Goal: Task Accomplishment & Management: Complete application form

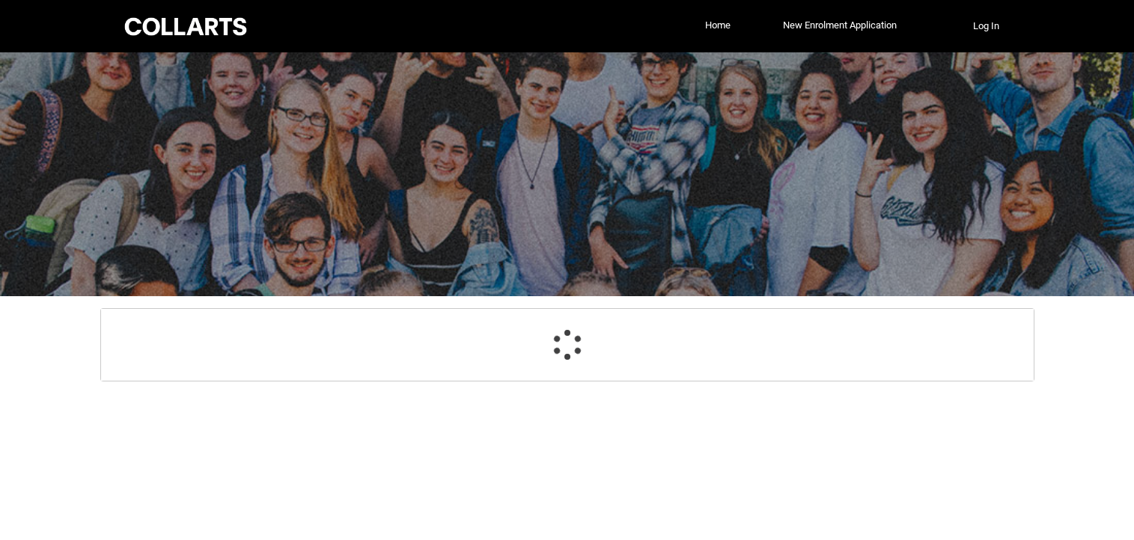
select select "GenderOptions.[DEMOGRAPHIC_DATA]"
select select "MailingCountry_Options.1101"
select select "EmergencyContact_RelationshipOptions.Mother"
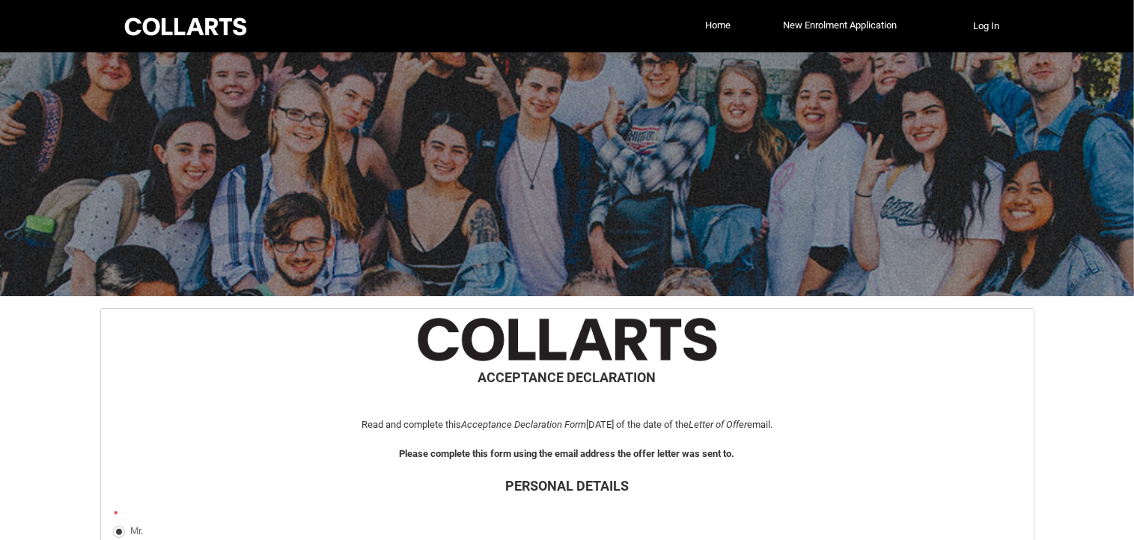
click at [664, 367] on h2 "ACCEPTANCE DECLARATION" at bounding box center [567, 377] width 908 height 20
click at [684, 367] on h2 "ACCEPTANCE DECLARATION" at bounding box center [567, 377] width 908 height 20
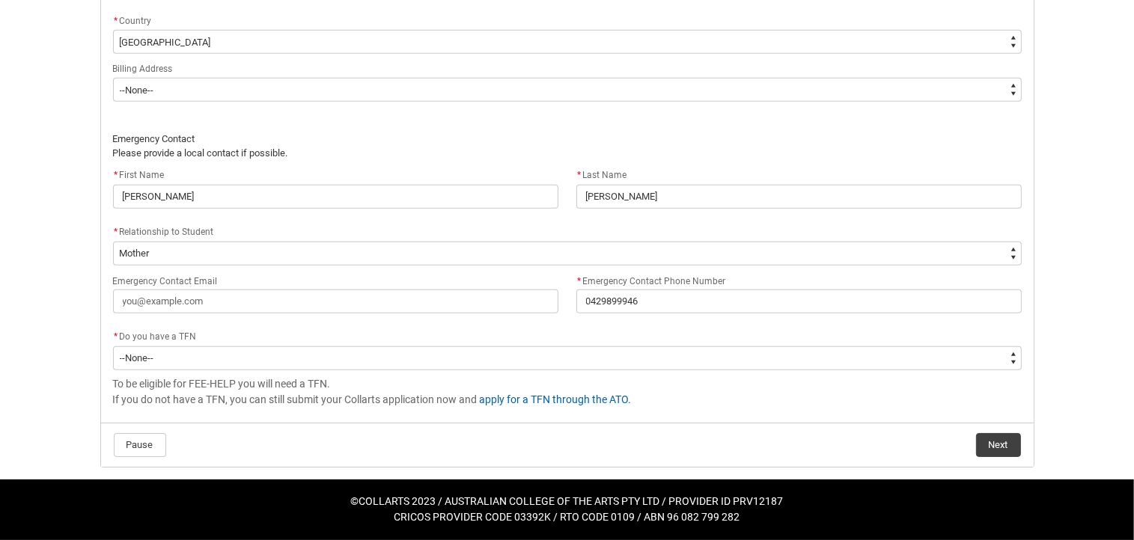
scroll to position [1374, 0]
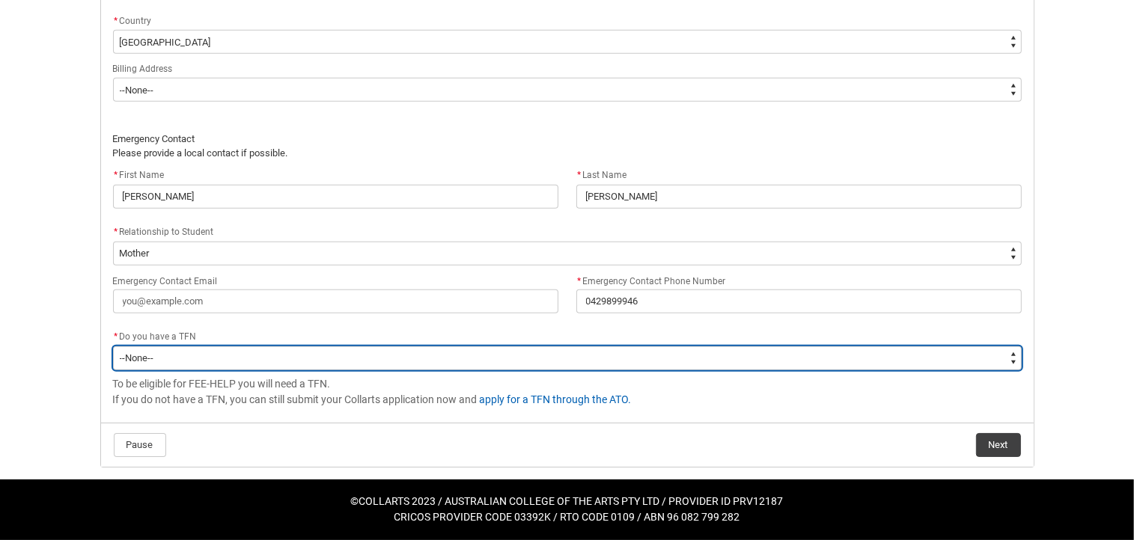
click at [997, 346] on select "--None-- Yes No" at bounding box center [567, 358] width 908 height 24
type lightning-select "Choice_Yes"
click at [115, 346] on select "--None-- Yes No" at bounding box center [567, 358] width 908 height 24
select select "Choice_Yes"
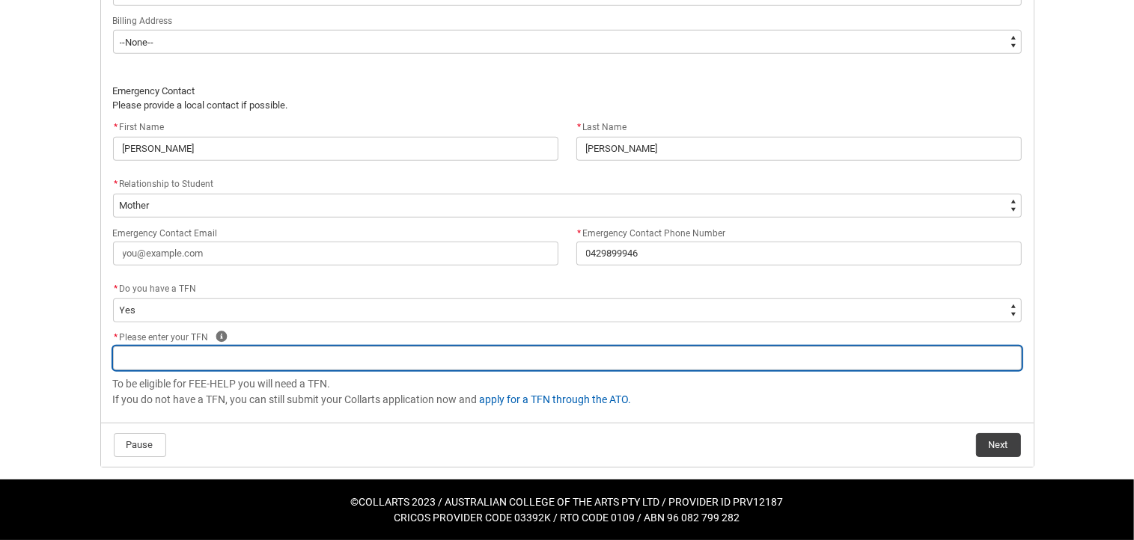
click at [329, 370] on input "REDU_Acceptance_Declaration flow" at bounding box center [567, 358] width 908 height 24
type lightning-primitive-input-simple "8"
type input "8"
type lightning-primitive-input-simple "86"
type input "86"
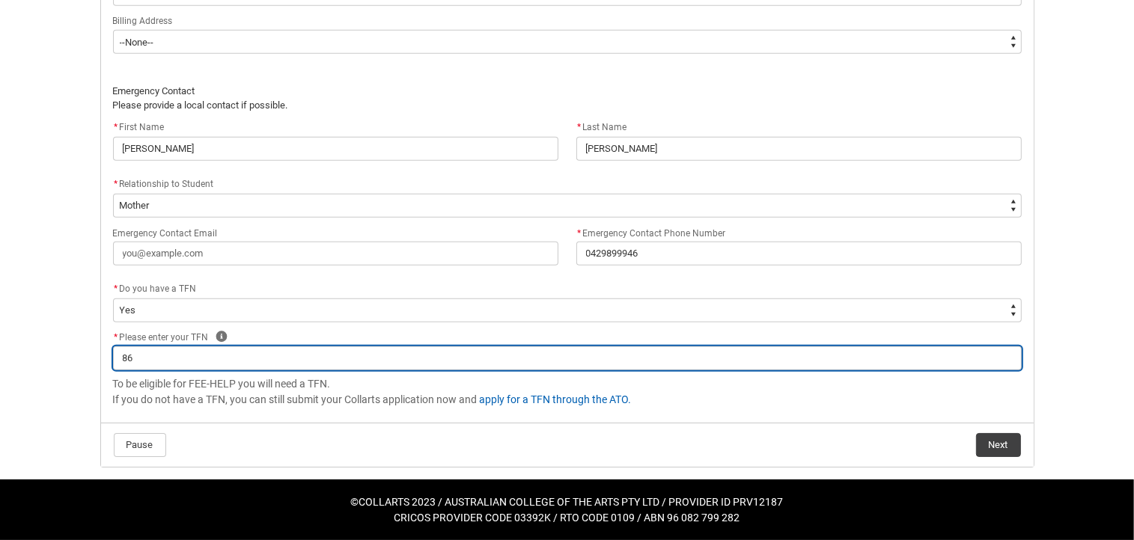
type lightning-primitive-input-simple "865"
type input "865"
type lightning-primitive-input-simple "8650"
type input "8650"
type lightning-primitive-input-simple "86500"
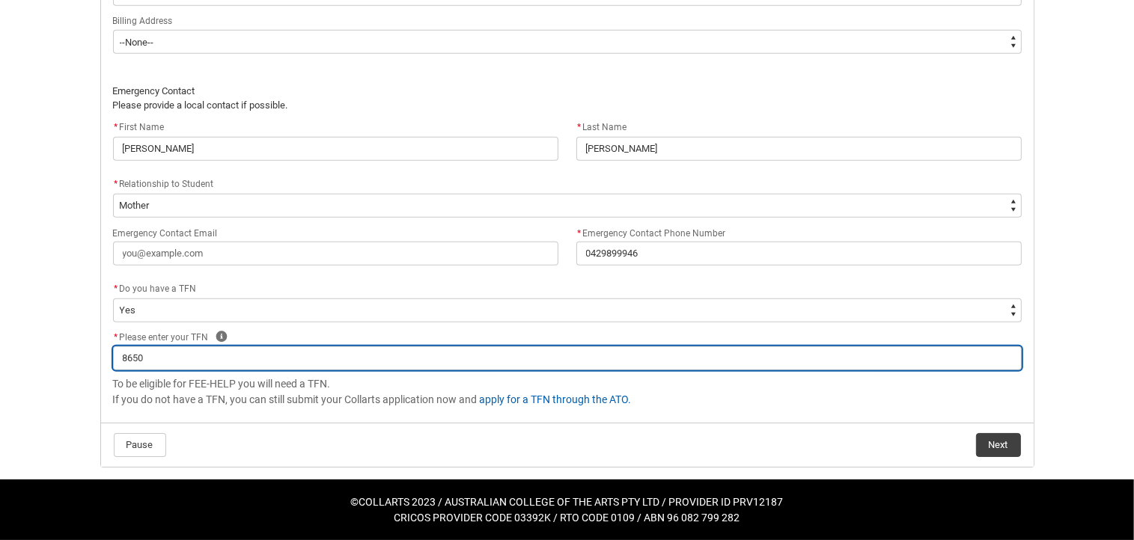
type input "86500"
type lightning-primitive-input-simple "865000"
type input "865000"
type lightning-primitive-input-simple "86500"
type input "86500"
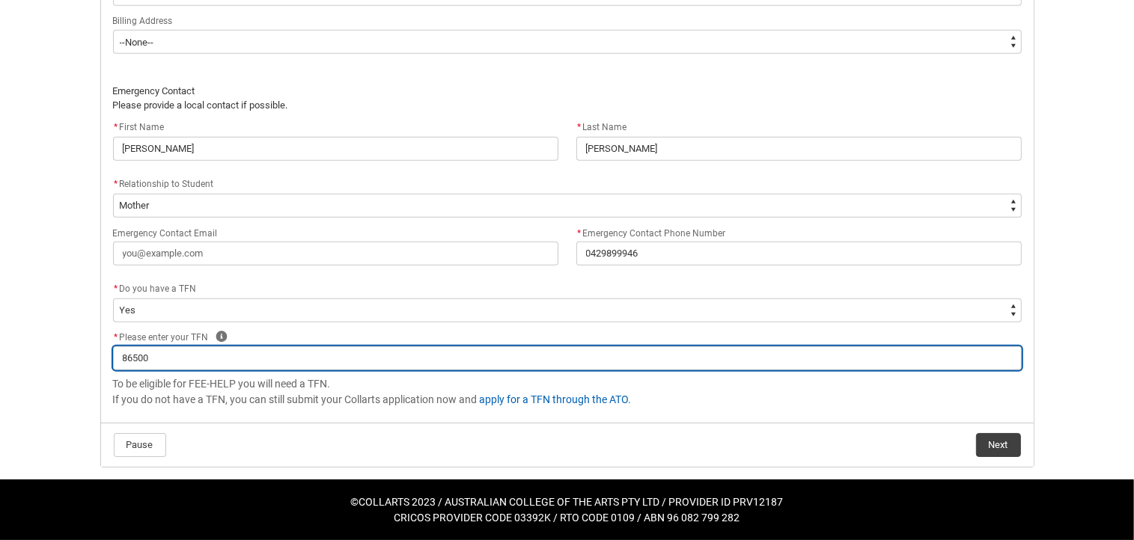
type lightning-primitive-input-simple "865004"
type input "865004"
type lightning-primitive-input-simple "8650040"
type input "8650040"
type lightning-primitive-input-simple "86500403"
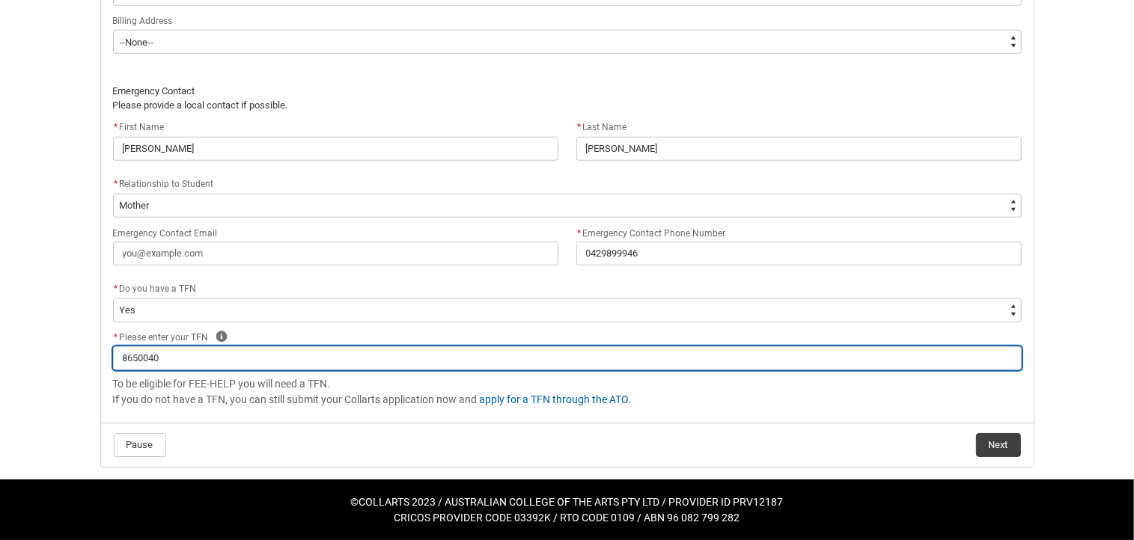
type input "86500403"
type lightning-primitive-input-simple "865004037"
type input "865004037"
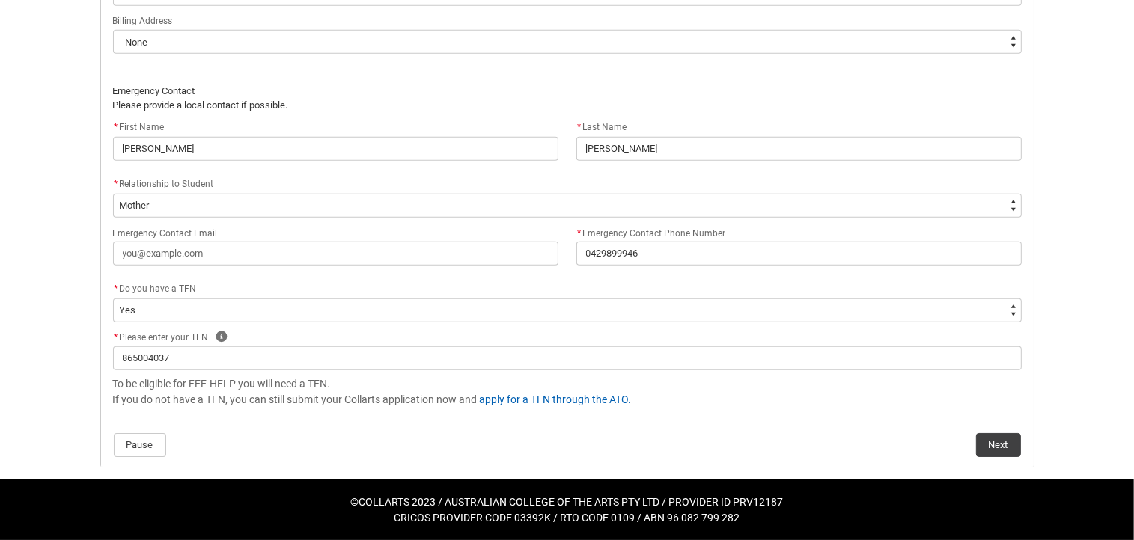
click at [902, 458] on footer "Pause Next" at bounding box center [567, 444] width 908 height 25
click at [996, 457] on button "Next" at bounding box center [998, 445] width 45 height 24
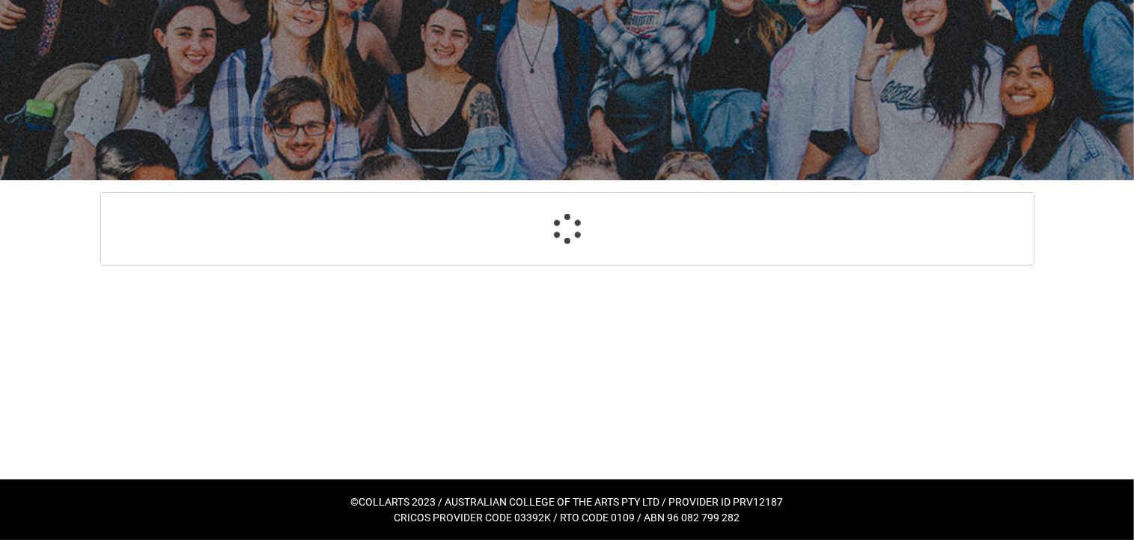
scroll to position [135, 0]
select select "Payment_Type_FEE_HELP"
select select "Study_Mode_FullTime"
select select "StudyMethod_Online"
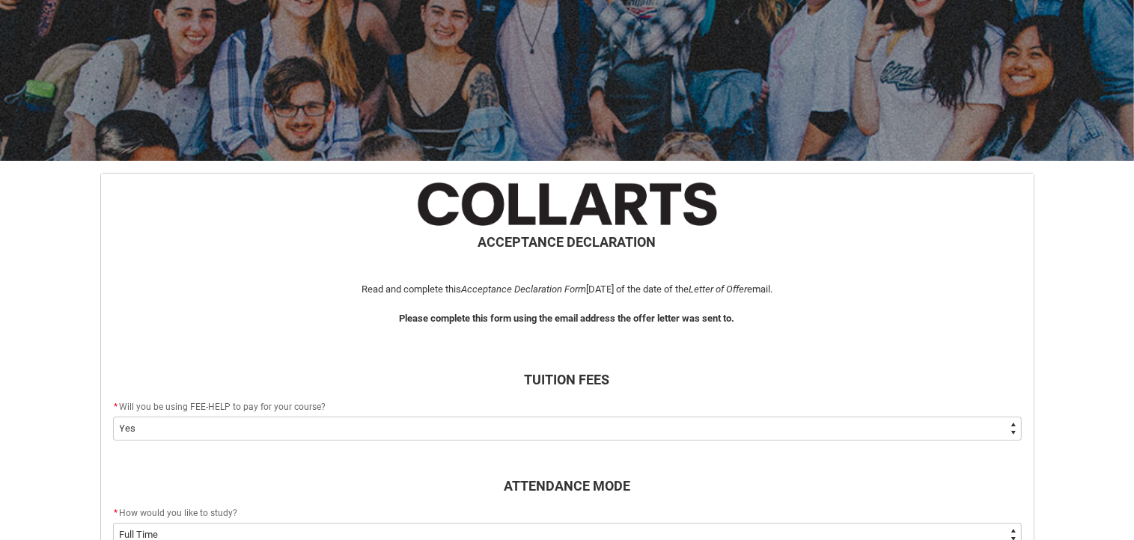
scroll to position [165, 0]
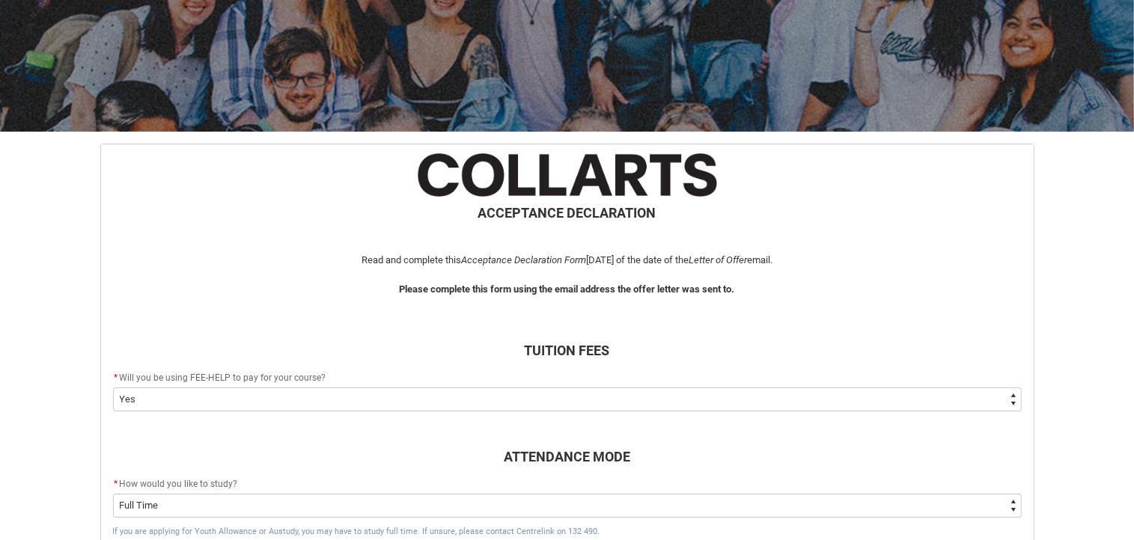
click at [1077, 468] on div "Skip to Main Content Collarts Education Community Home New Enrolment Applicatio…" at bounding box center [567, 412] width 1134 height 1154
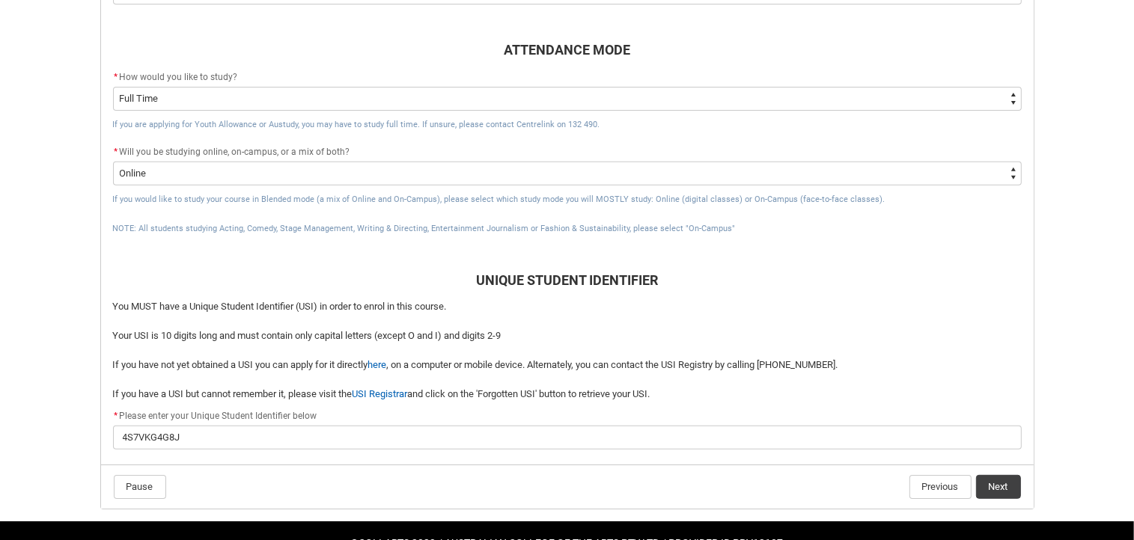
scroll to position [584, 0]
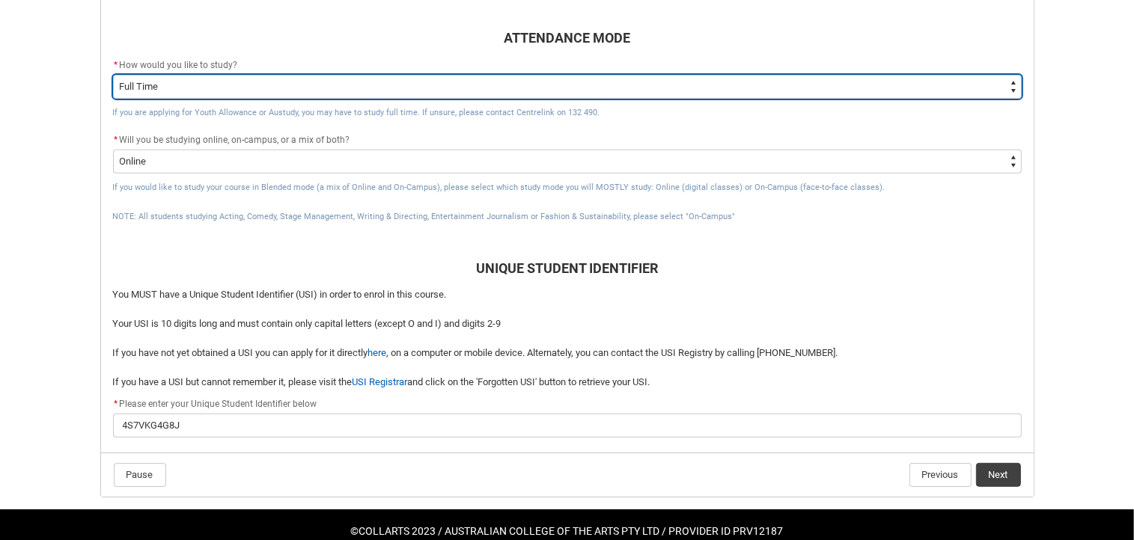
click at [992, 99] on select "--None-- Full Time Part Time" at bounding box center [567, 87] width 908 height 24
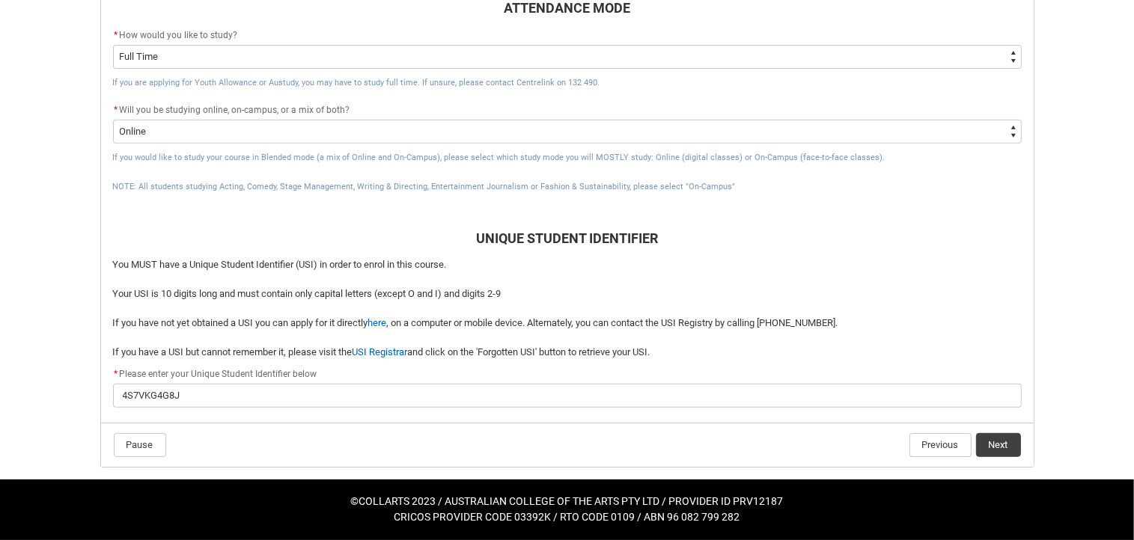
scroll to position [830, 0]
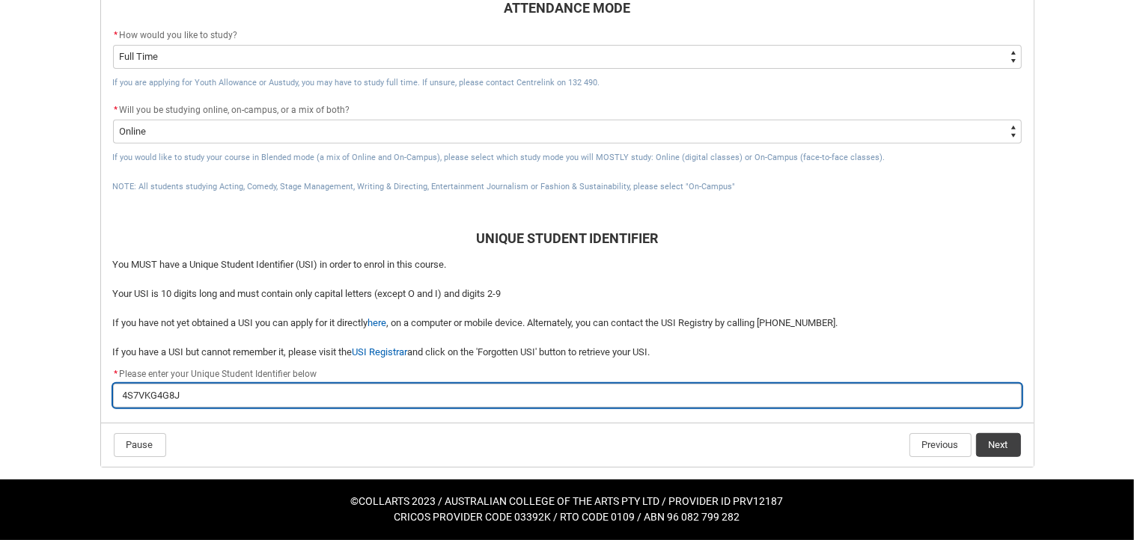
drag, startPoint x: 266, startPoint y: 359, endPoint x: 76, endPoint y: 348, distance: 190.4
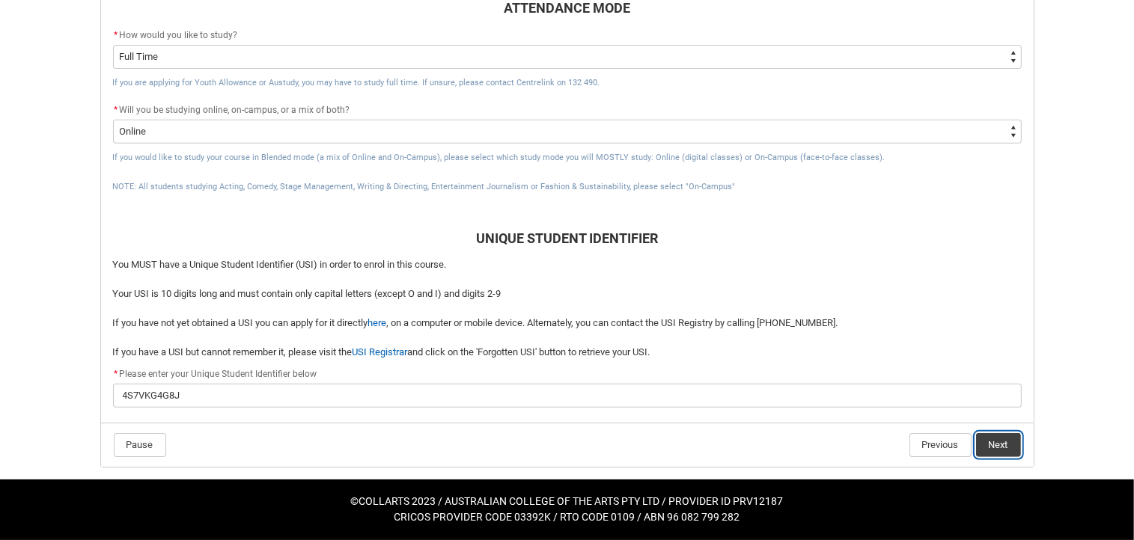
click at [1003, 433] on button "Next" at bounding box center [998, 445] width 45 height 24
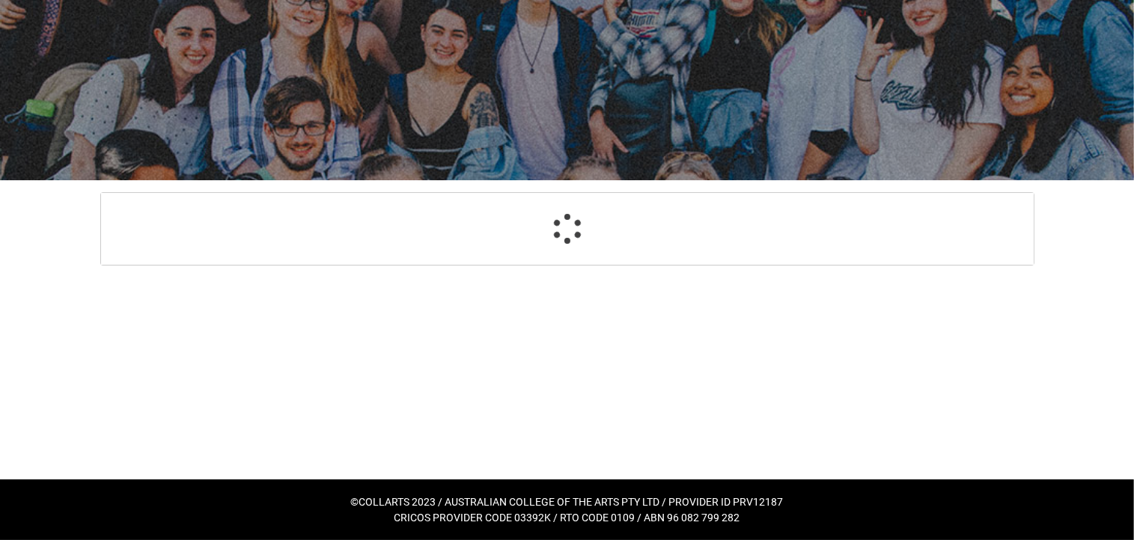
scroll to position [135, 0]
select select "Choice_Yes"
select select "Country_of_Birth_L1.1100"
select select "Citizenship_Options.[DEMOGRAPHIC_DATA]"
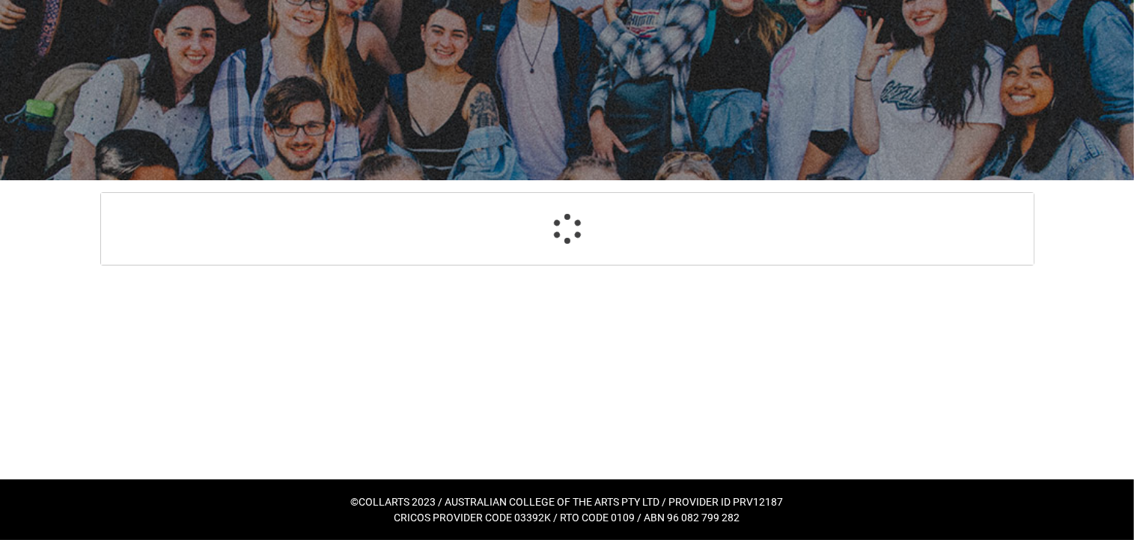
select select "aboriginalTorresStraitIslander_Options.3"
select select "ContactLanguageSpokenAtHome.0001"
select select "L3PicklistChoice.1201"
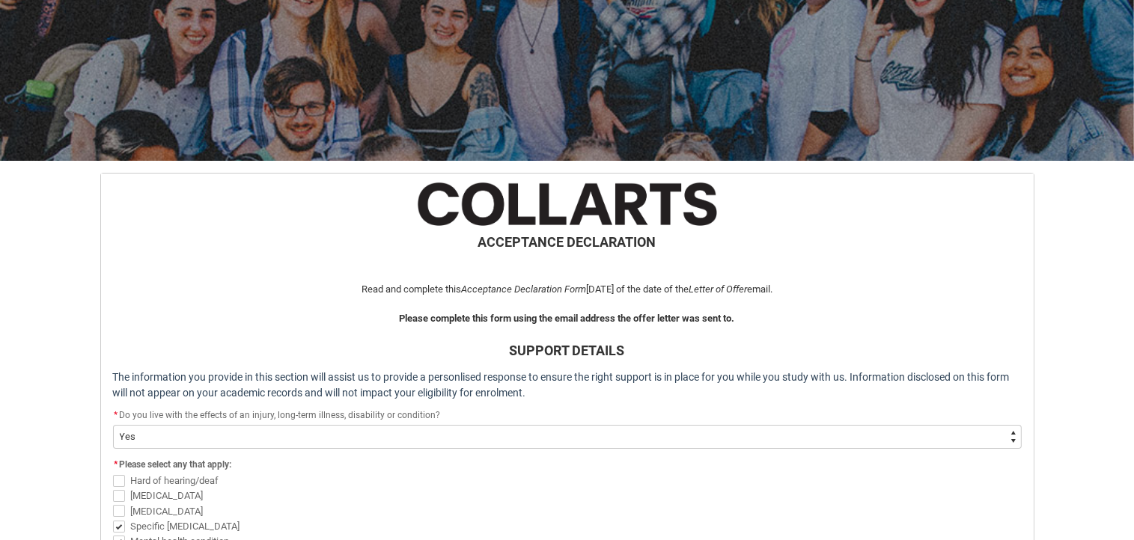
scroll to position [165, 0]
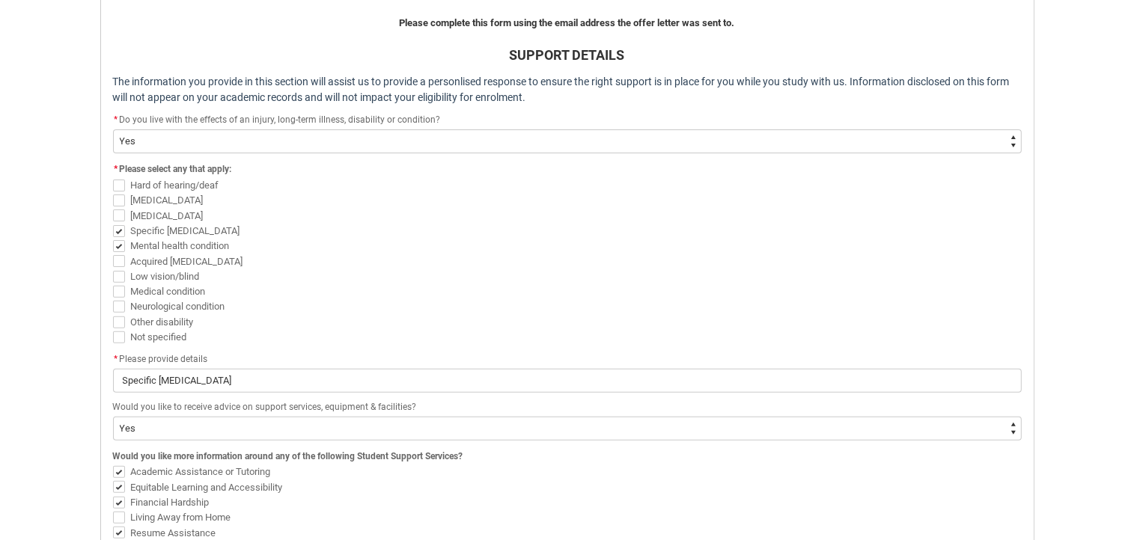
scroll to position [434, 0]
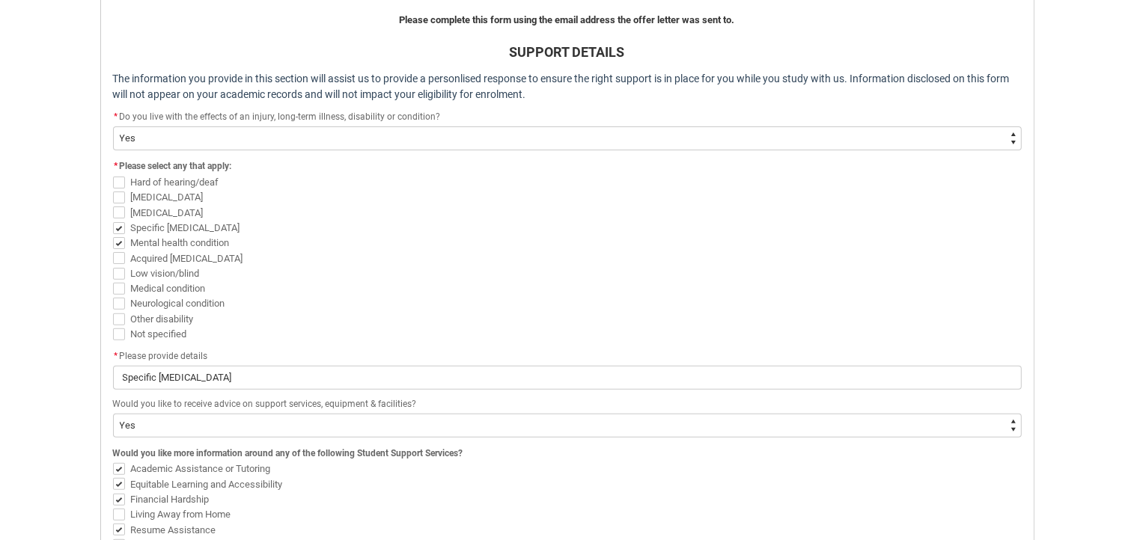
click at [120, 218] on span "REDU_Acceptance_Declaration flow" at bounding box center [119, 213] width 12 height 12
click at [113, 205] on input "[MEDICAL_DATA]" at bounding box center [112, 204] width 1 height 1
checkbox input "true"
click at [1107, 450] on div "Skip to Main Content Collarts Education Community Home New Enrolment Applicatio…" at bounding box center [567, 289] width 1134 height 1447
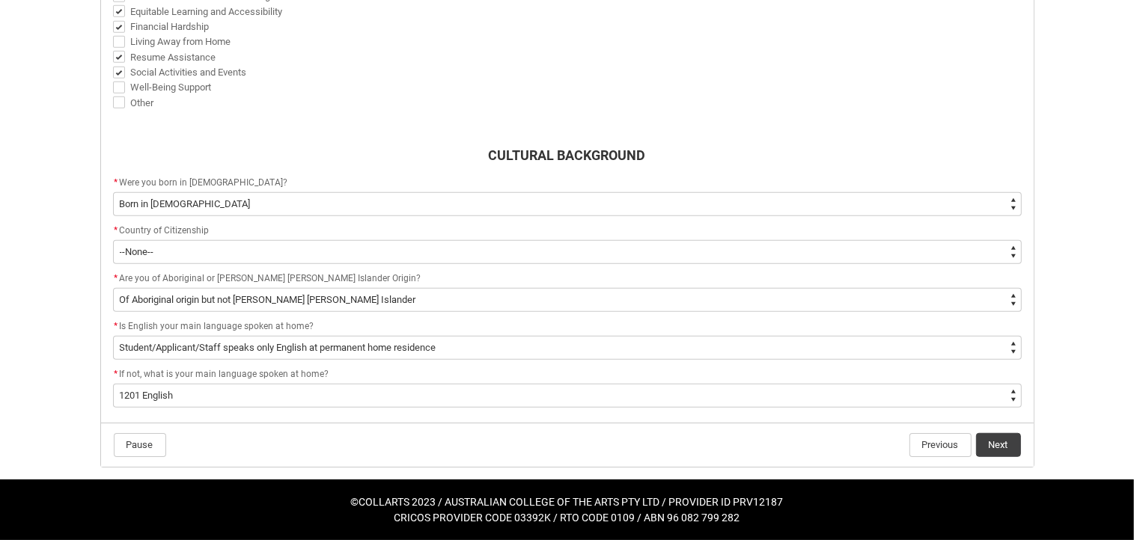
scroll to position [1122, 0]
click at [980, 457] on button "Next" at bounding box center [998, 445] width 45 height 24
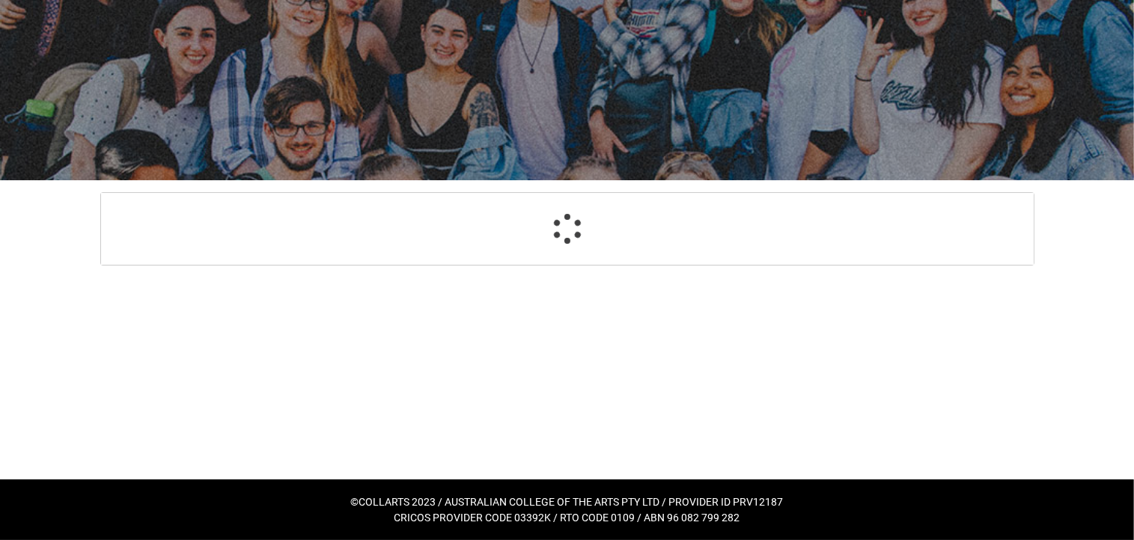
select select "HighestSchoolLevel_09"
select select "[URL][DOMAIN_NAME] Prior Educational Attainment"
select select "Choice_No"
select select "choice_N"
select select "ParentEducationLevel_Options.49"
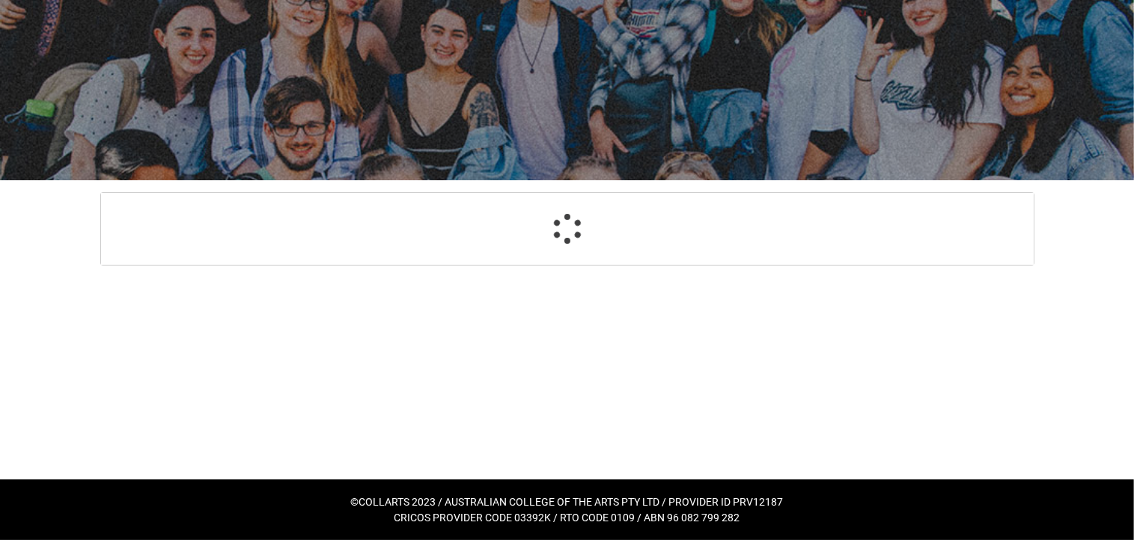
select select "ParentEducationLevel2_Options.49"
select select "EmploymentStatus_Options.08"
select select "HeardCollarts_Options.Advertising - Facebook"
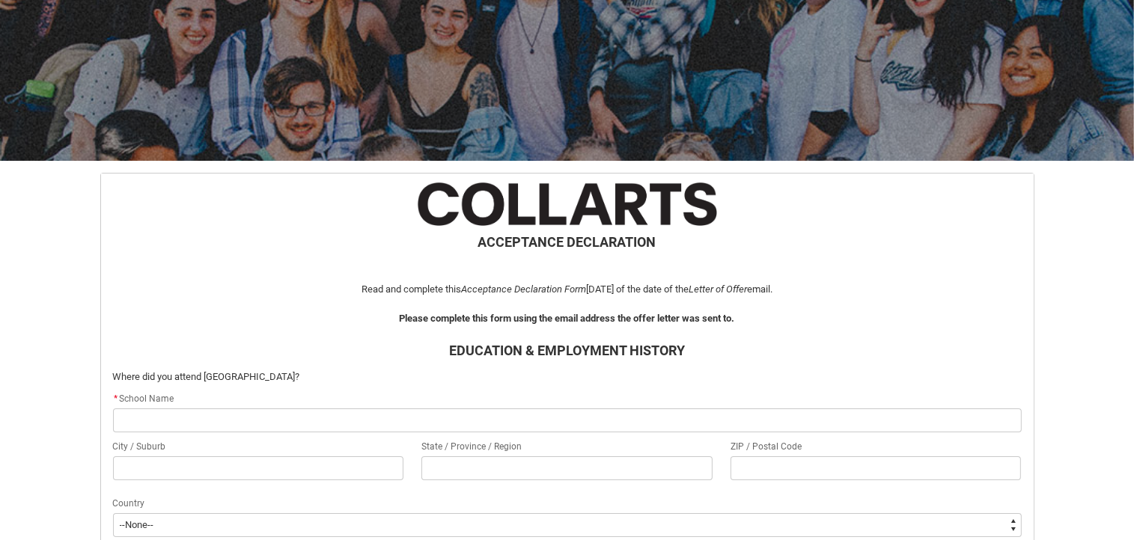
scroll to position [165, 0]
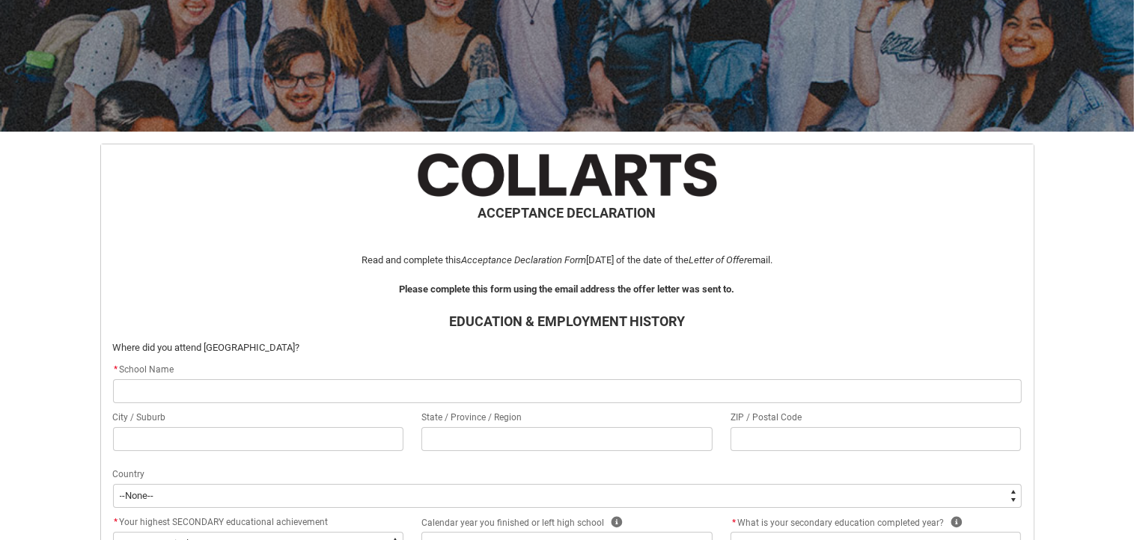
type lightning-primitive-input-simple "r"
type input "r"
type lightning-primitive-input-simple "ro"
type input "ro"
type lightning-primitive-input-simple "[GEOGRAPHIC_DATA]"
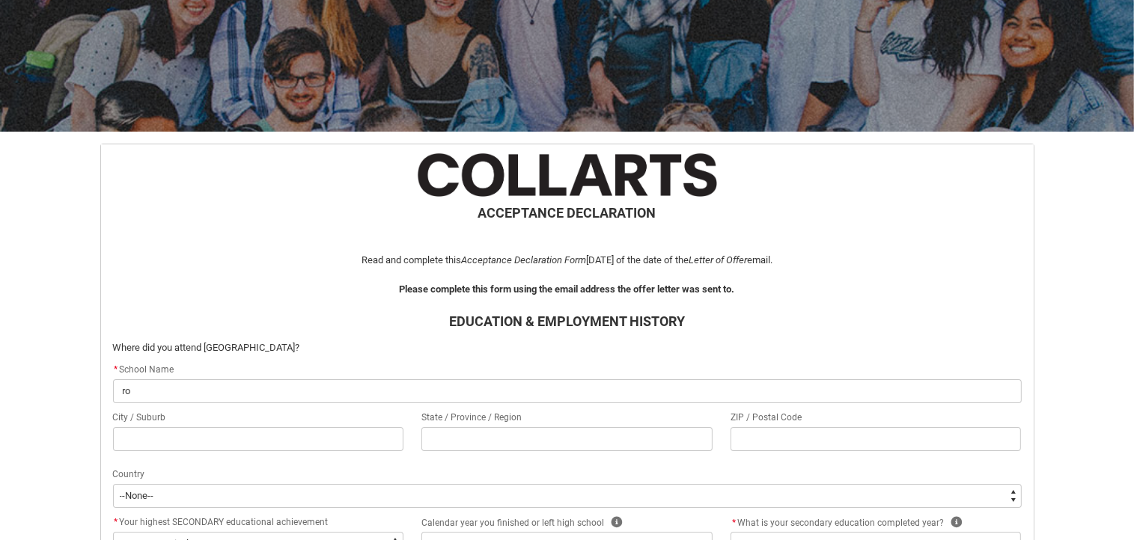
type input "[GEOGRAPHIC_DATA]"
drag, startPoint x: 183, startPoint y: 447, endPoint x: 77, endPoint y: 447, distance: 106.2
click at [77, 447] on div "Skip to Main Content Collarts Education Community Home New Enrolment Applicatio…" at bounding box center [567, 510] width 1134 height 1350
click at [141, 451] on input "REDU_Acceptance_Declaration flow" at bounding box center [258, 439] width 291 height 24
paste input "Rosewood"
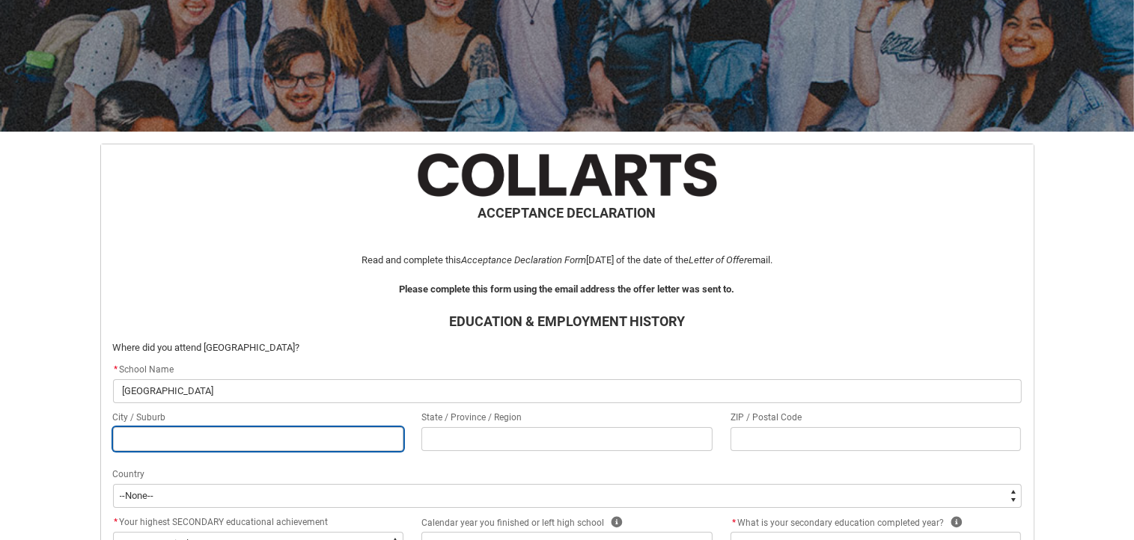
type lightning-primitive-input-simple "Rosewood"
type input "Rosewood"
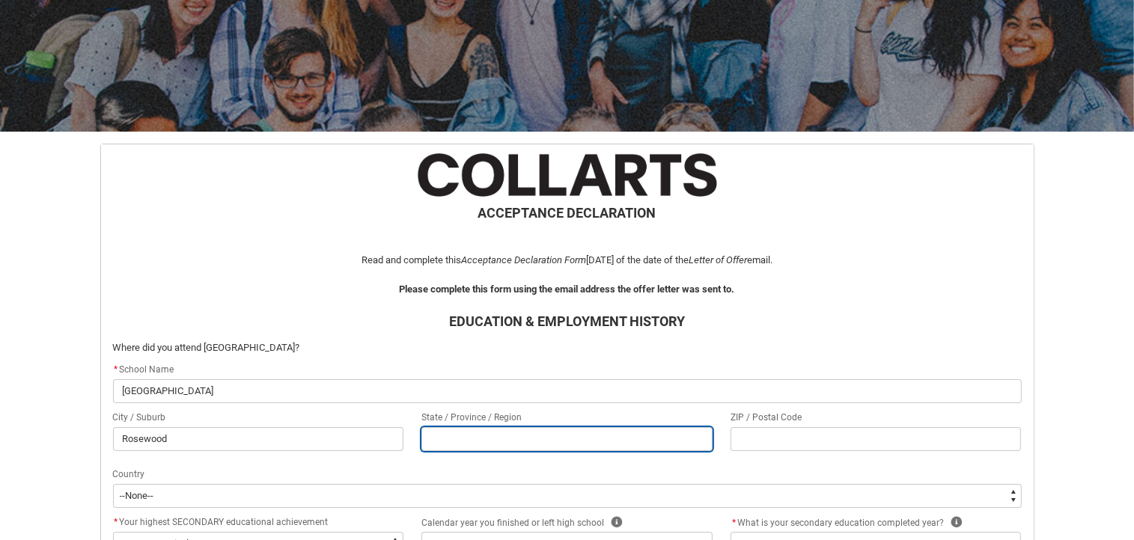
click at [432, 451] on input "REDU_Acceptance_Declaration flow" at bounding box center [566, 439] width 291 height 24
type lightning-primitive-input-simple "4"
type input "4"
type lightning-primitive-input-simple "43"
type input "43"
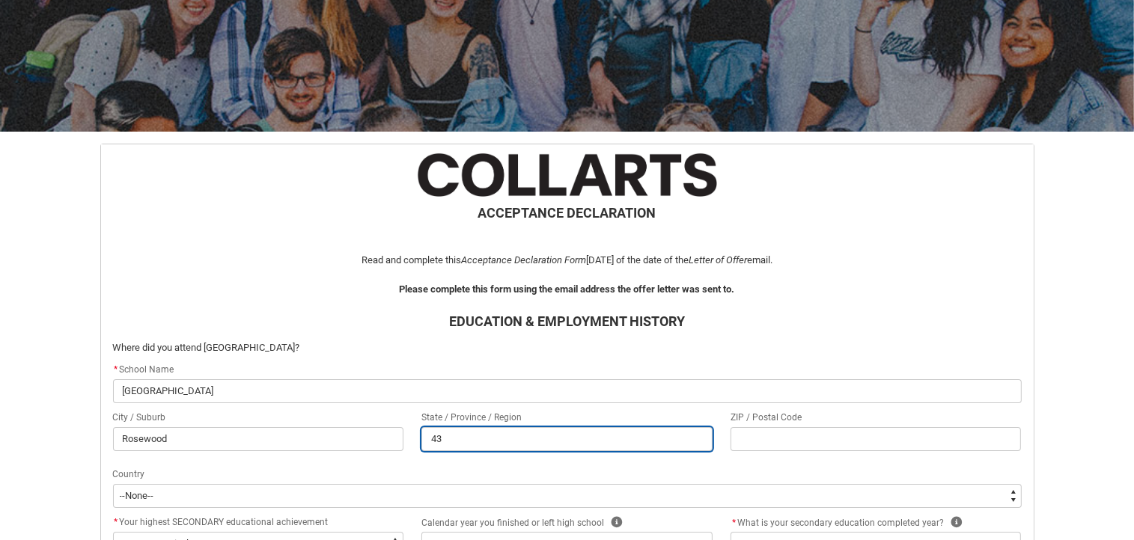
type lightning-primitive-input-simple "434"
type input "434"
type lightning-primitive-input-simple "4340"
type input "4340"
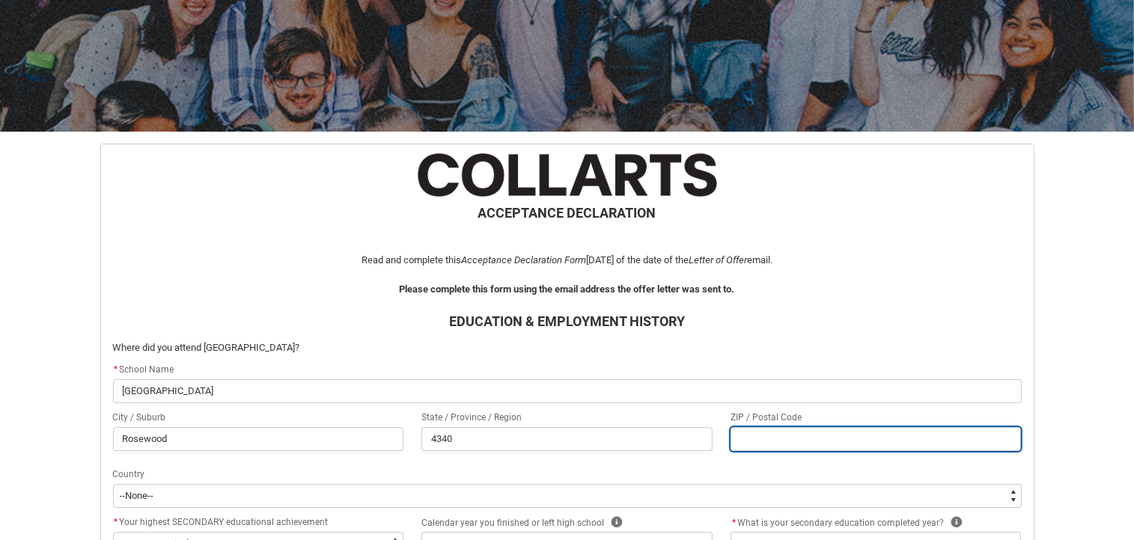
type lightning-primitive-input-simple "q"
type input "q"
type lightning-primitive-input-simple "ql"
type input "ql"
type lightning-primitive-input-simple "qld"
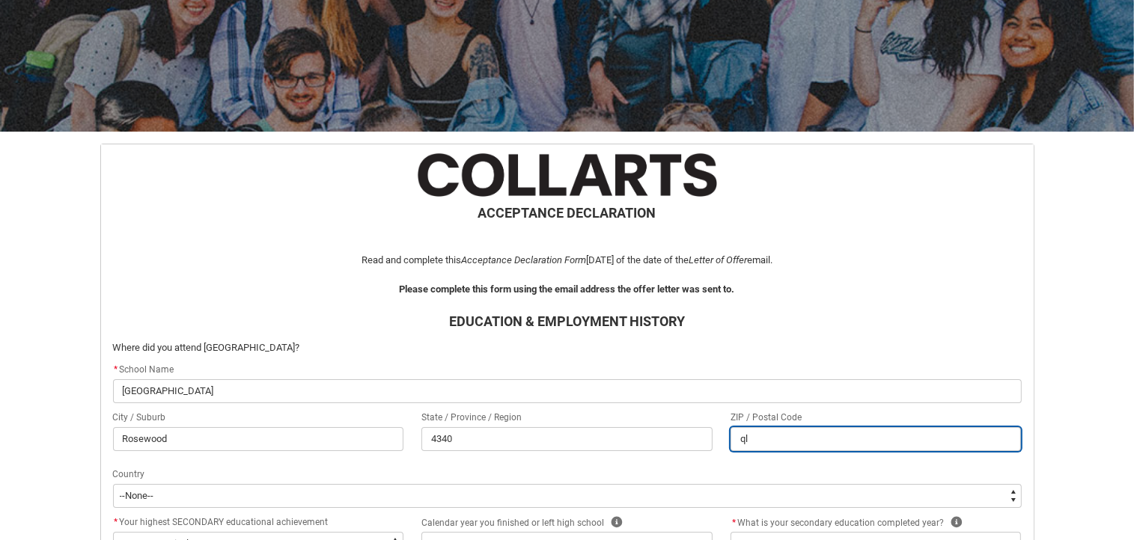
type input "qld"
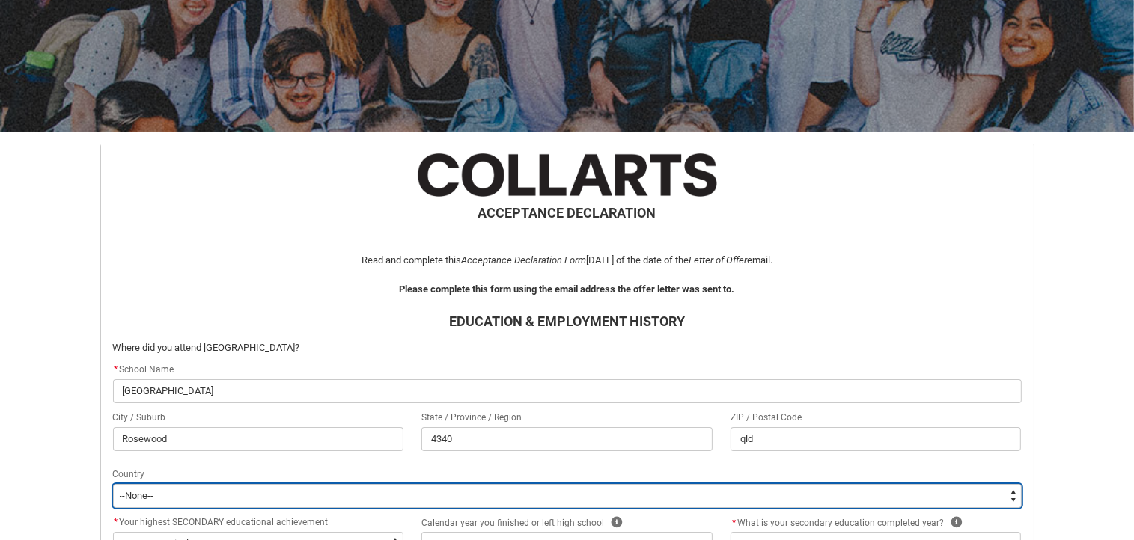
scroll to position [471, 0]
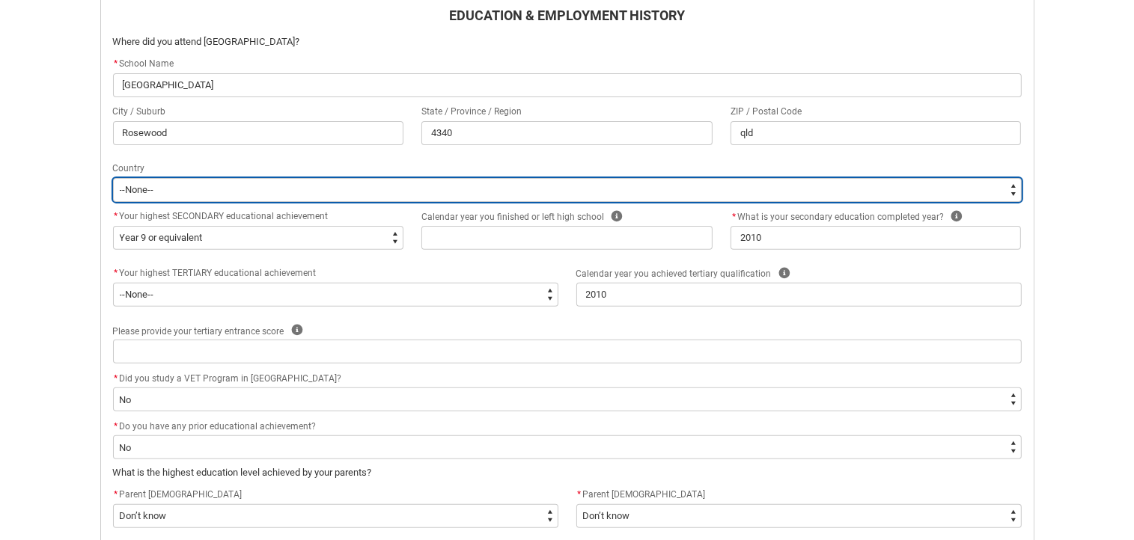
type lightning-select "CountryOptions.[GEOGRAPHIC_DATA]"
select select "CountryOptions.[GEOGRAPHIC_DATA]"
type lightning-select "CountryOptions.[GEOGRAPHIC_DATA]"
select select "CountryOptions.[GEOGRAPHIC_DATA]"
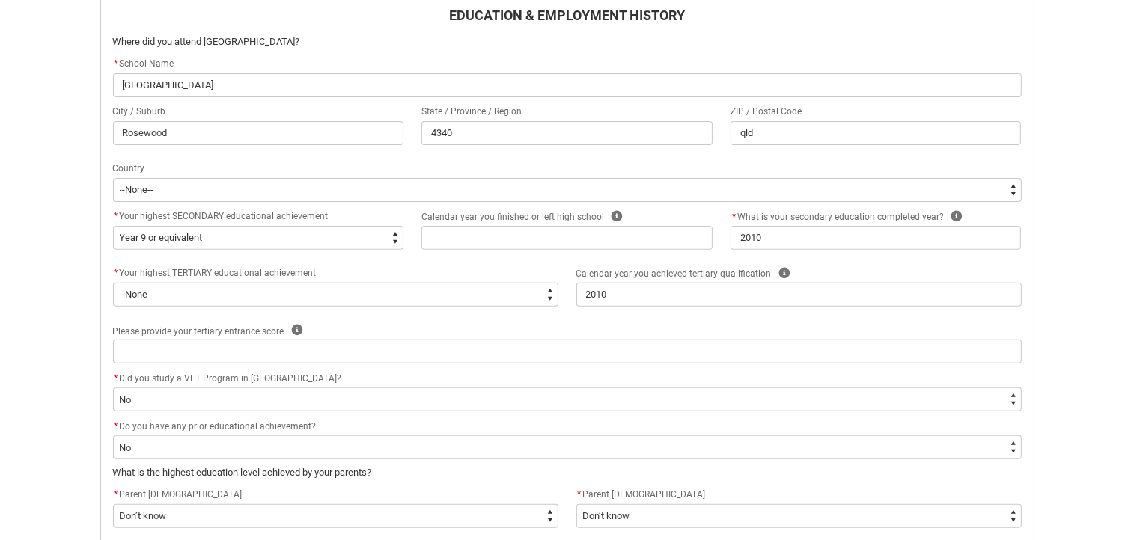
click at [1065, 435] on div "Skip to Main Content Collarts Education Community Home New Enrolment Applicatio…" at bounding box center [567, 204] width 1134 height 1350
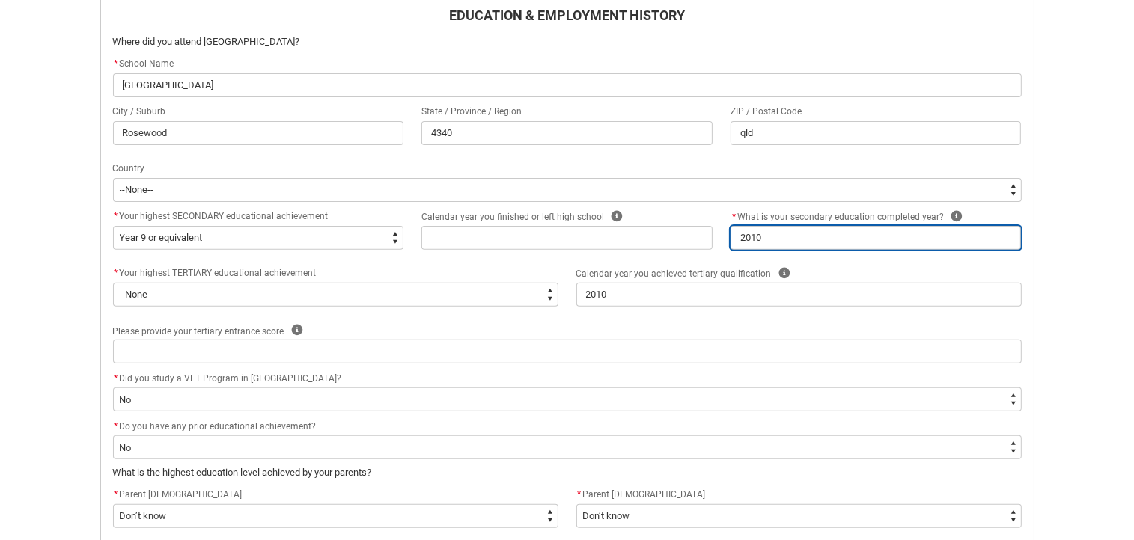
click at [997, 250] on input "2010" at bounding box center [875, 238] width 291 height 24
type lightning-primitive-input-simple "201"
type input "201"
type lightning-primitive-input-simple "20"
type input "20"
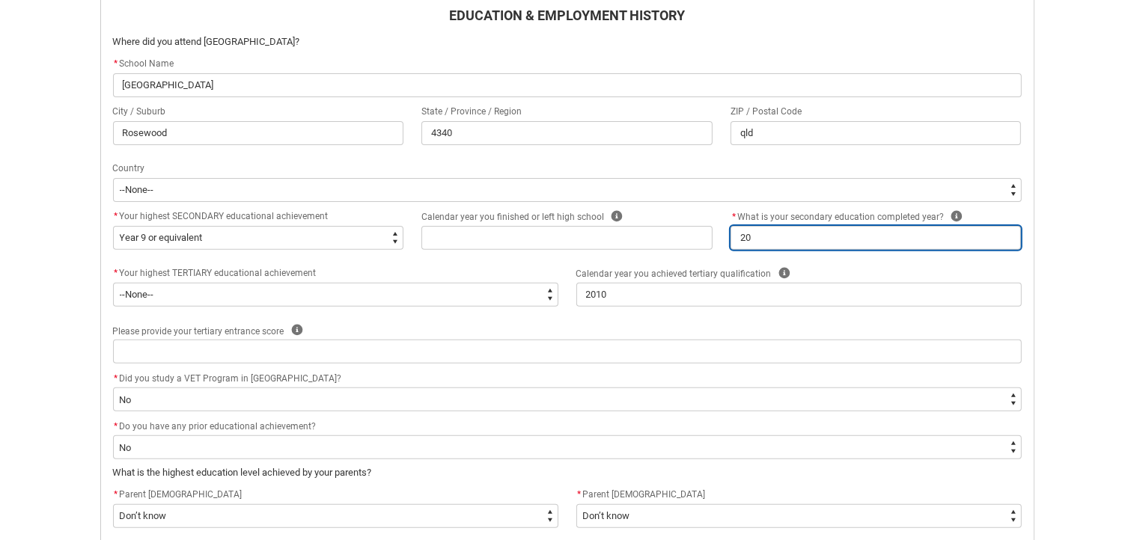
type lightning-primitive-input-simple "200"
type input "200"
type lightning-primitive-input-simple "2008"
type input "2008"
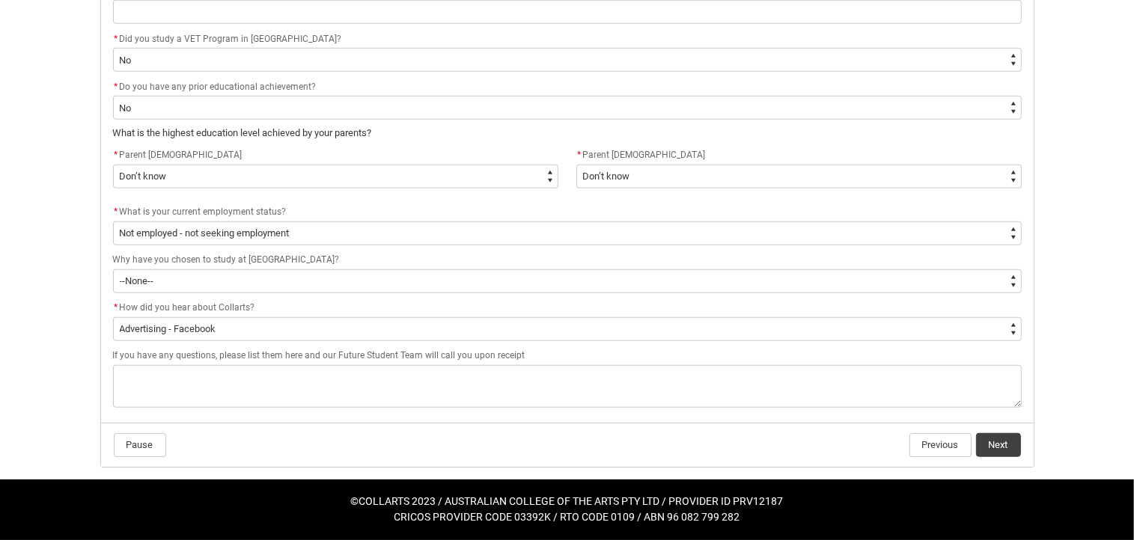
scroll to position [1053, 0]
click at [1000, 435] on button "Next" at bounding box center [998, 445] width 45 height 24
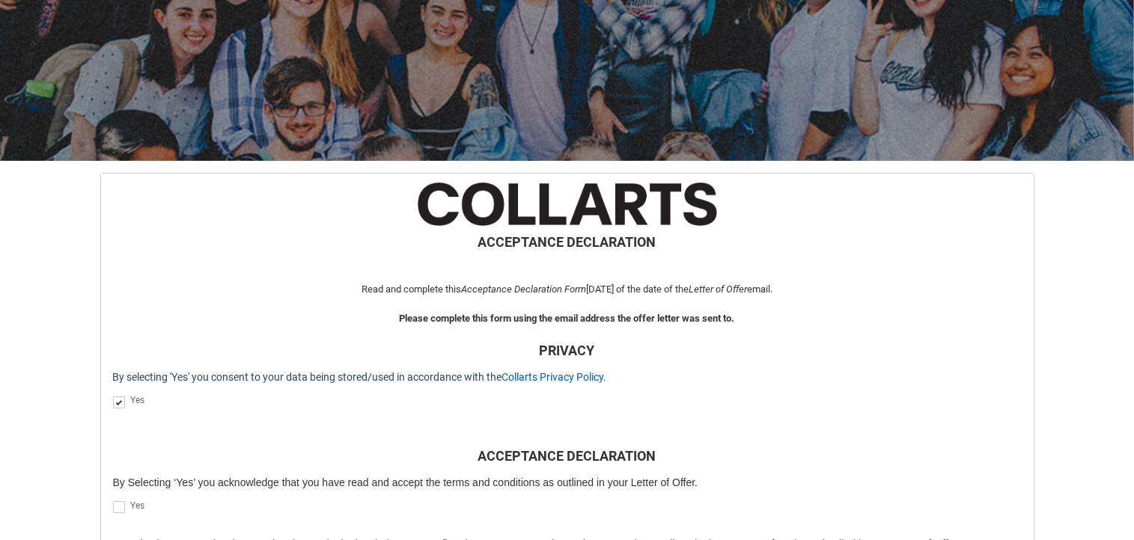
scroll to position [165, 0]
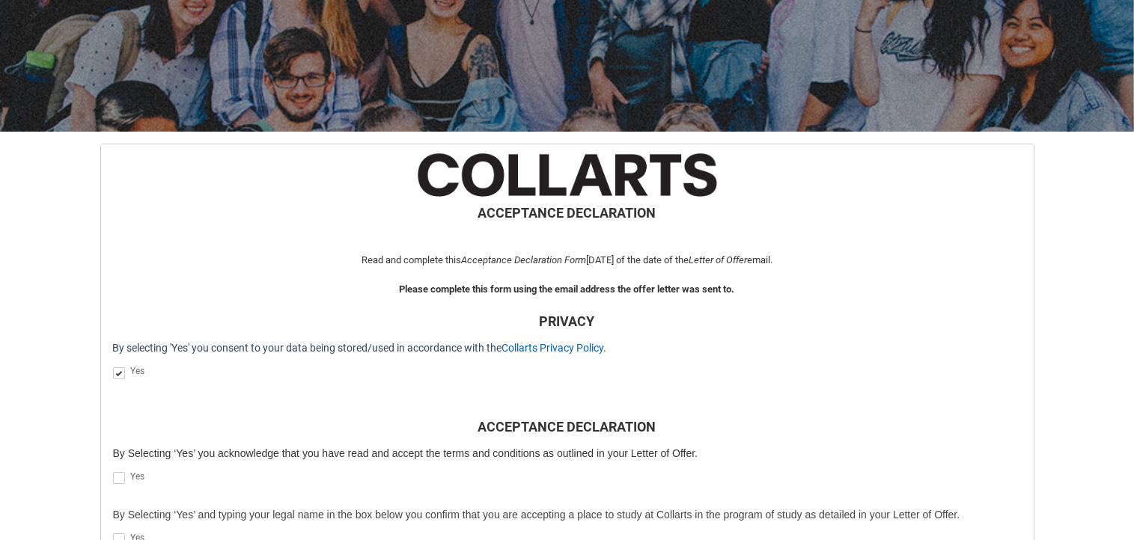
click at [963, 237] on span "ACCEPTANCE DECLARATION" at bounding box center [567, 225] width 908 height 44
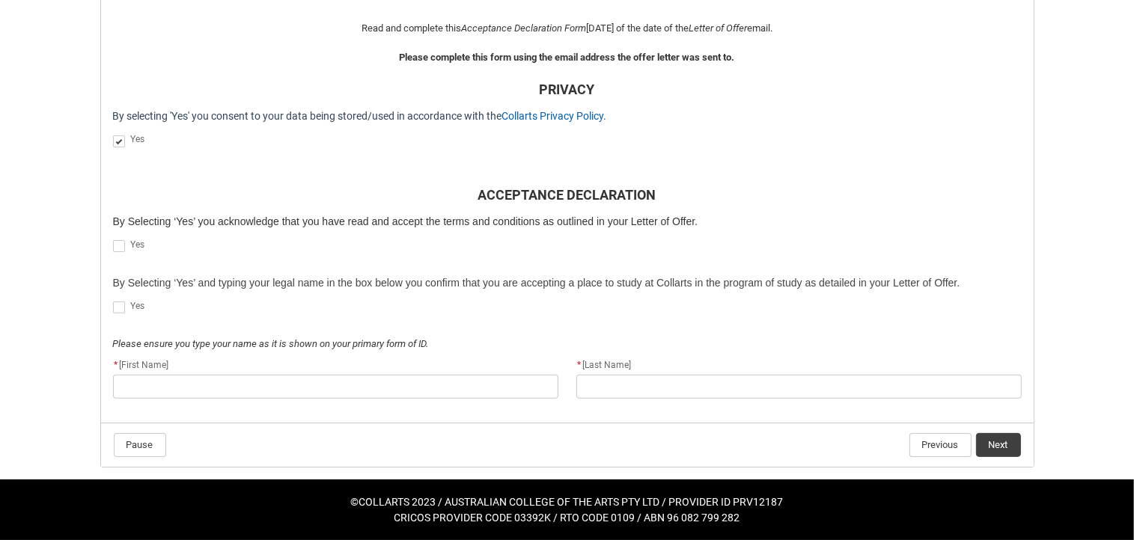
scroll to position [538, 0]
click at [120, 240] on span "REDU_Acceptance_Declaration flow" at bounding box center [119, 246] width 12 height 12
click at [113, 238] on input "REDU_Acceptance_Declaration flow" at bounding box center [112, 238] width 1 height 1
type lightning-input "true"
checkbox input "true"
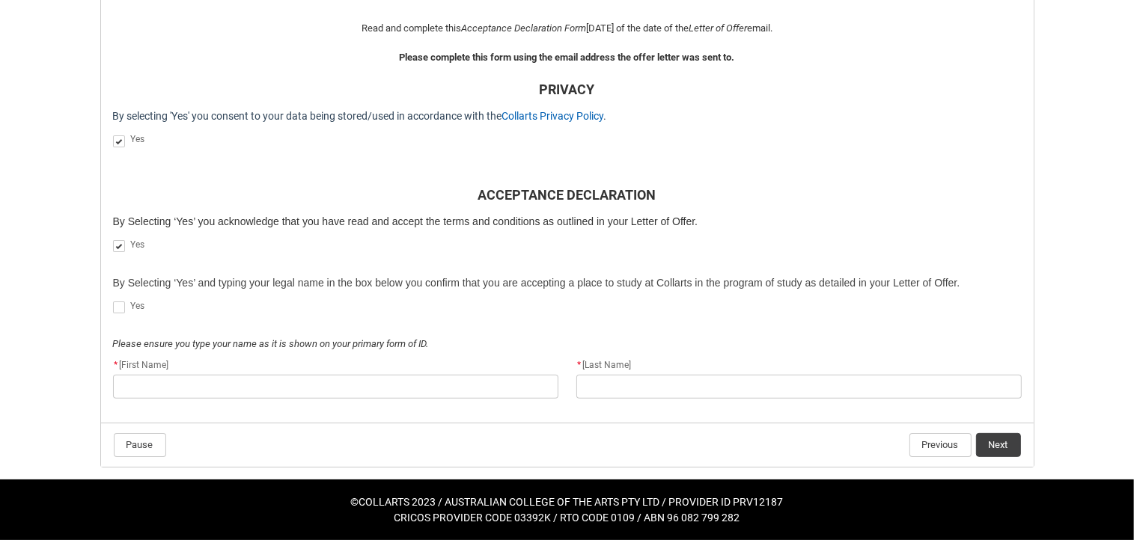
click at [120, 302] on span "REDU_Acceptance_Declaration flow" at bounding box center [119, 308] width 12 height 12
click at [113, 299] on input "REDU_Acceptance_Declaration flow" at bounding box center [112, 299] width 1 height 1
type lightning-input "true"
checkbox input "true"
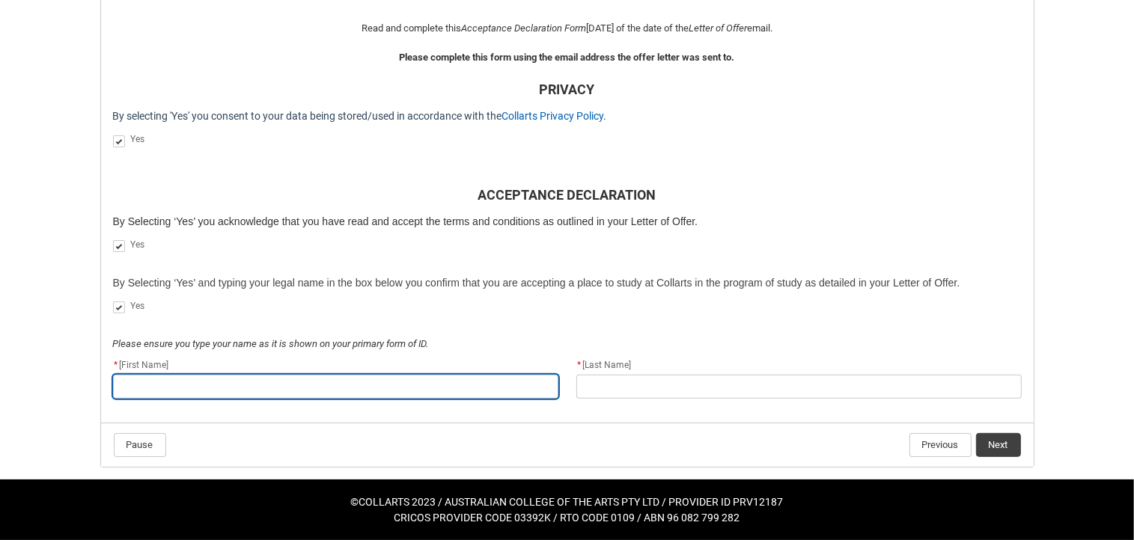
click at [178, 375] on input "REDU_Acceptance_Declaration flow" at bounding box center [335, 387] width 445 height 24
type lightning-primitive-input-simple "stev"
type input "stev"
type lightning-primitive-input-simple "[PERSON_NAME]"
type input "[PERSON_NAME]"
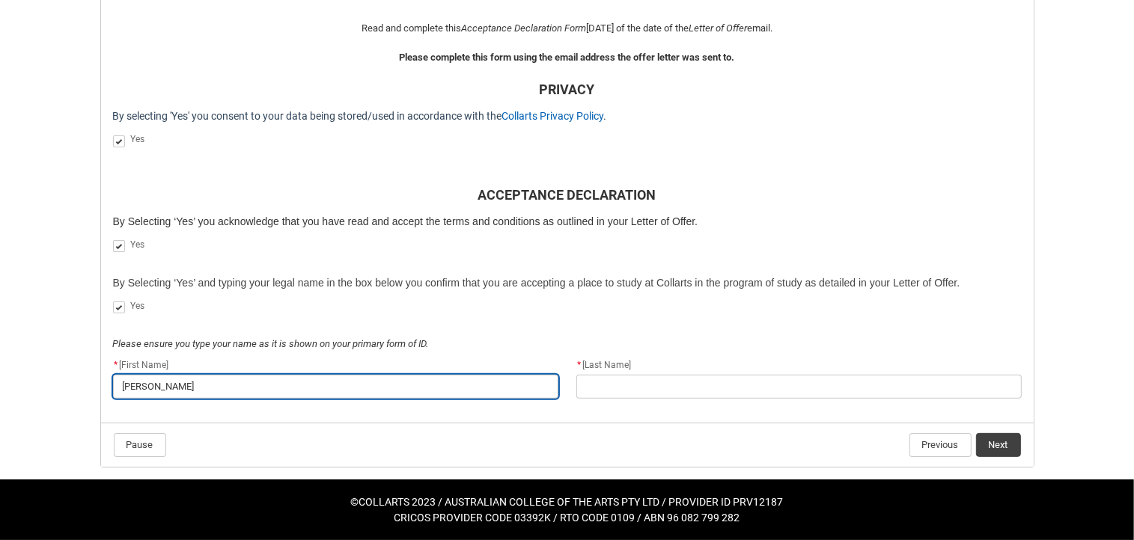
type lightning-primitive-input-simple "[PERSON_NAME]"
type input "[PERSON_NAME]"
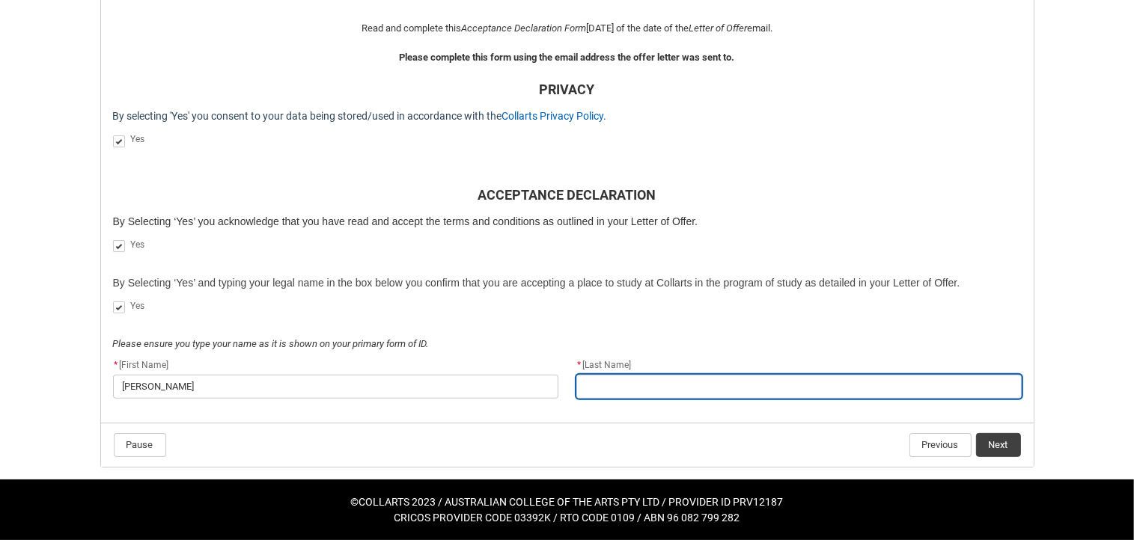
click at [614, 375] on input "REDU_Acceptance_Declaration flow" at bounding box center [798, 387] width 445 height 24
type lightning-primitive-input-simple "c"
type input "c"
type lightning-primitive-input-simple "ca"
type input "ca"
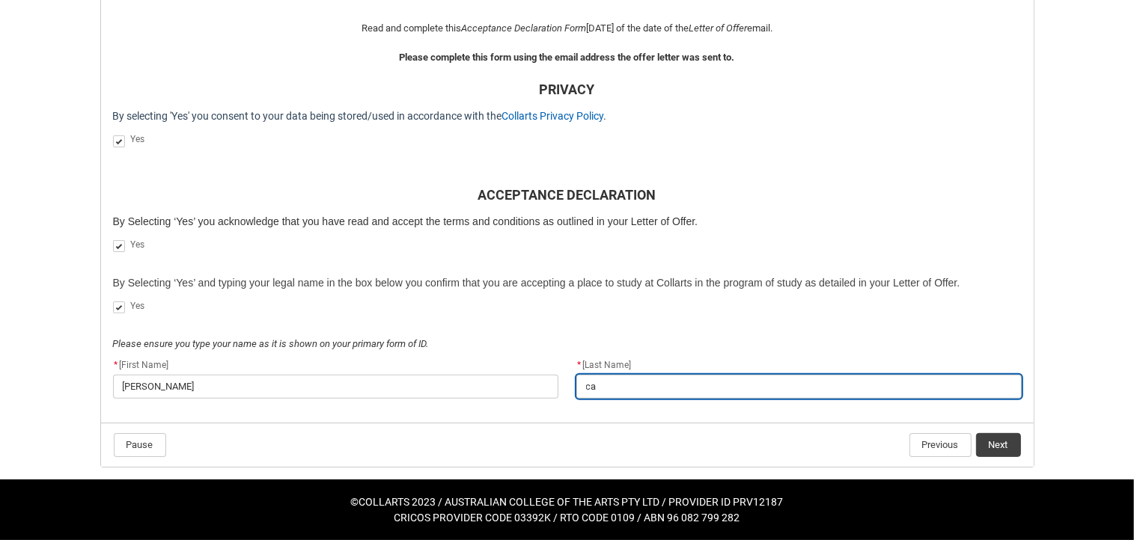
type lightning-primitive-input-simple "car"
type input "car"
type lightning-primitive-input-simple "cart"
type input "cart"
type lightning-primitive-input-simple "carte"
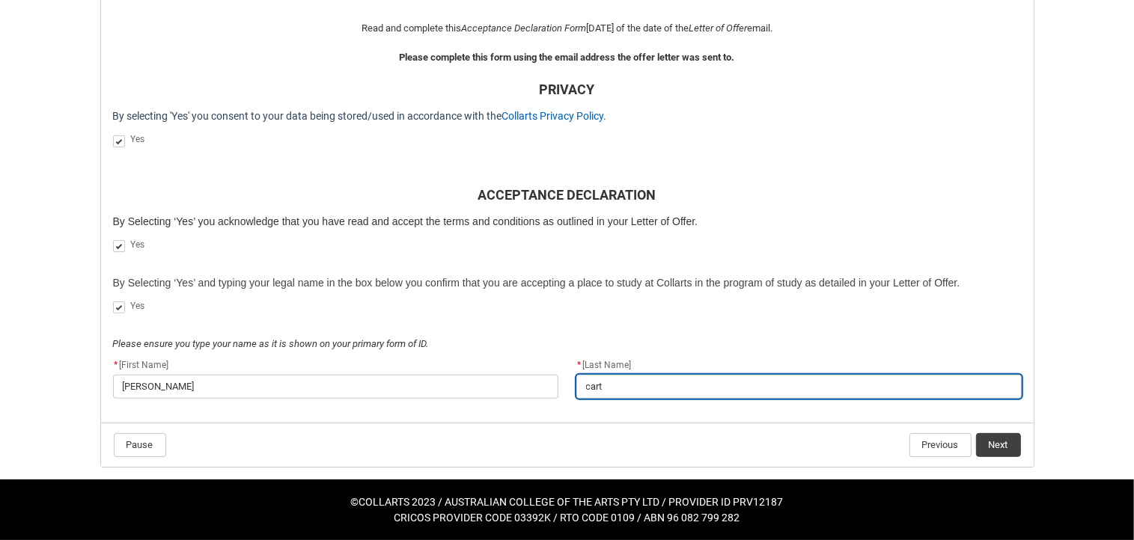
type input "carte"
type lightning-primitive-input-simple "[PERSON_NAME]"
type input "[PERSON_NAME]"
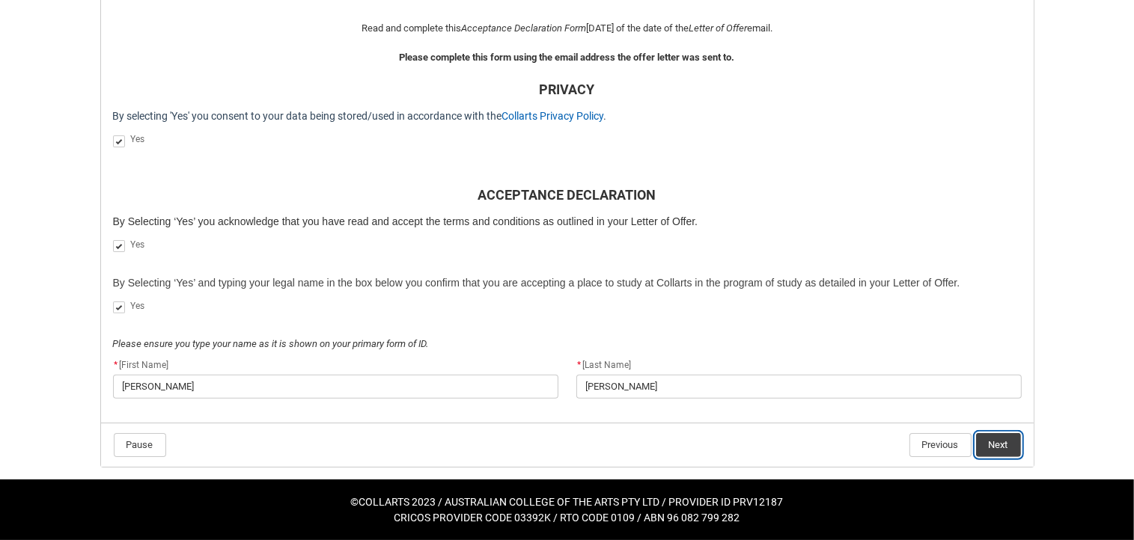
click at [988, 433] on button "Next" at bounding box center [998, 445] width 45 height 24
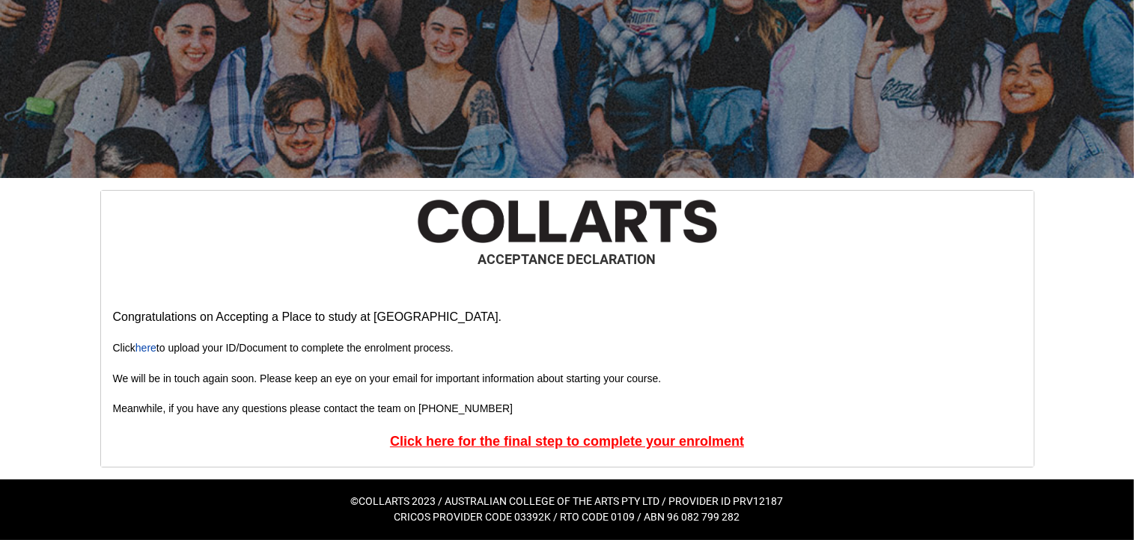
scroll to position [165, 0]
click at [711, 442] on u "Click here for the final step to complete your enrolment" at bounding box center [567, 441] width 354 height 15
click at [299, 249] on h2 "ACCEPTANCE DECLARATION" at bounding box center [567, 259] width 908 height 20
